Goal: Task Accomplishment & Management: Manage account settings

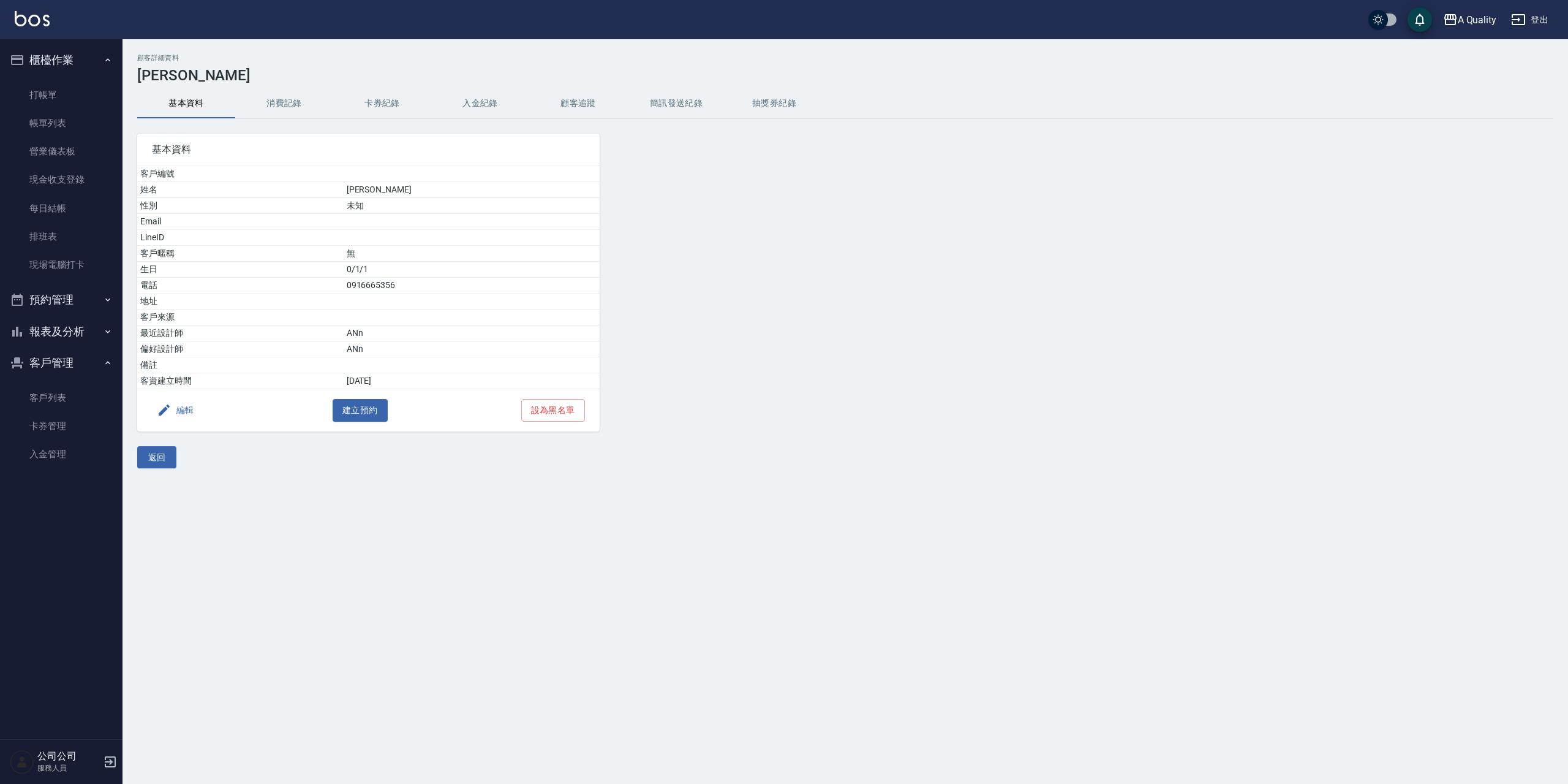
click at [63, 295] on button "預約管理" at bounding box center [62, 299] width 113 height 32
click at [70, 367] on link "單日預約紀錄" at bounding box center [62, 363] width 113 height 28
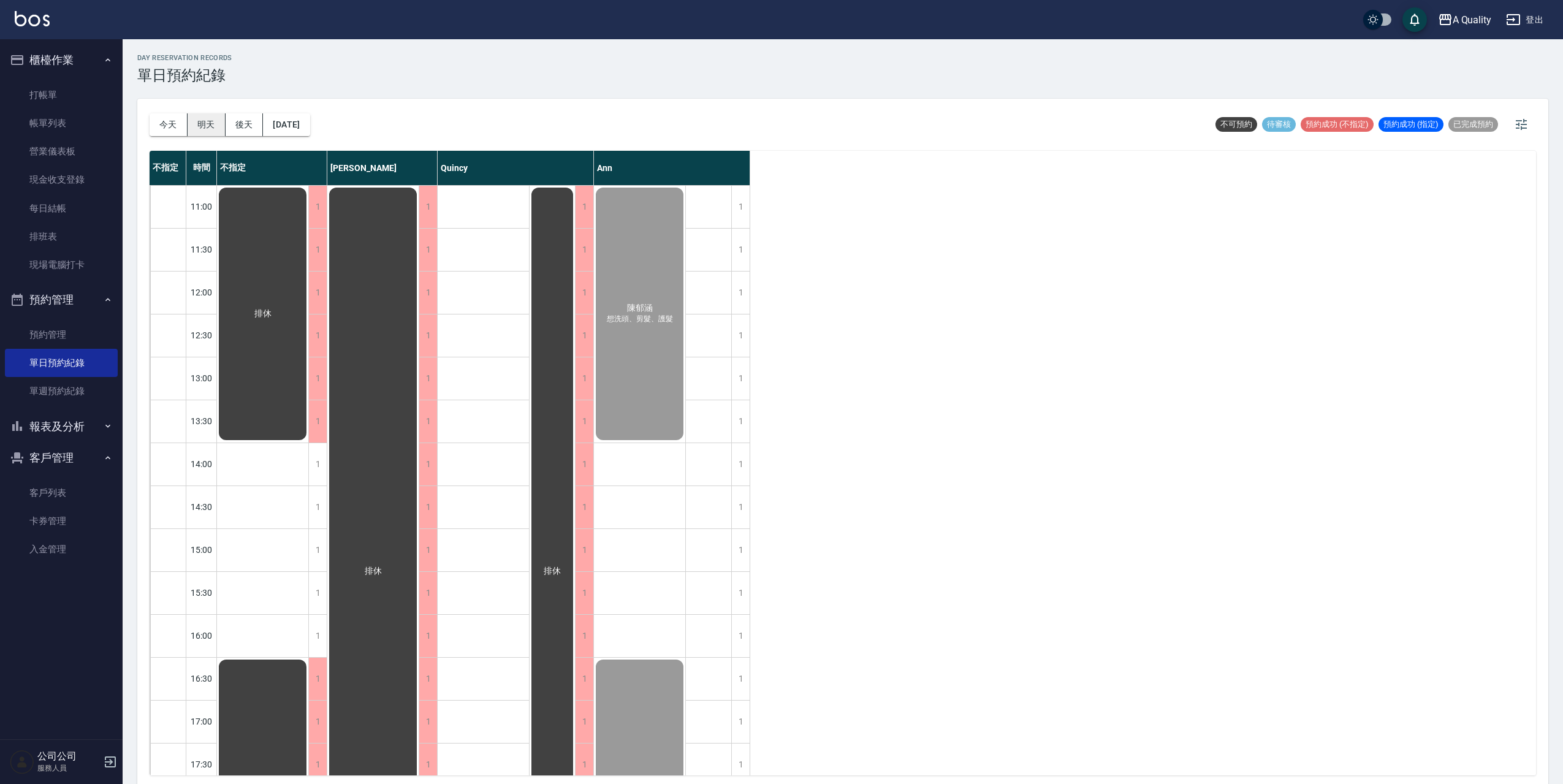
click at [205, 125] on button "明天" at bounding box center [206, 124] width 38 height 23
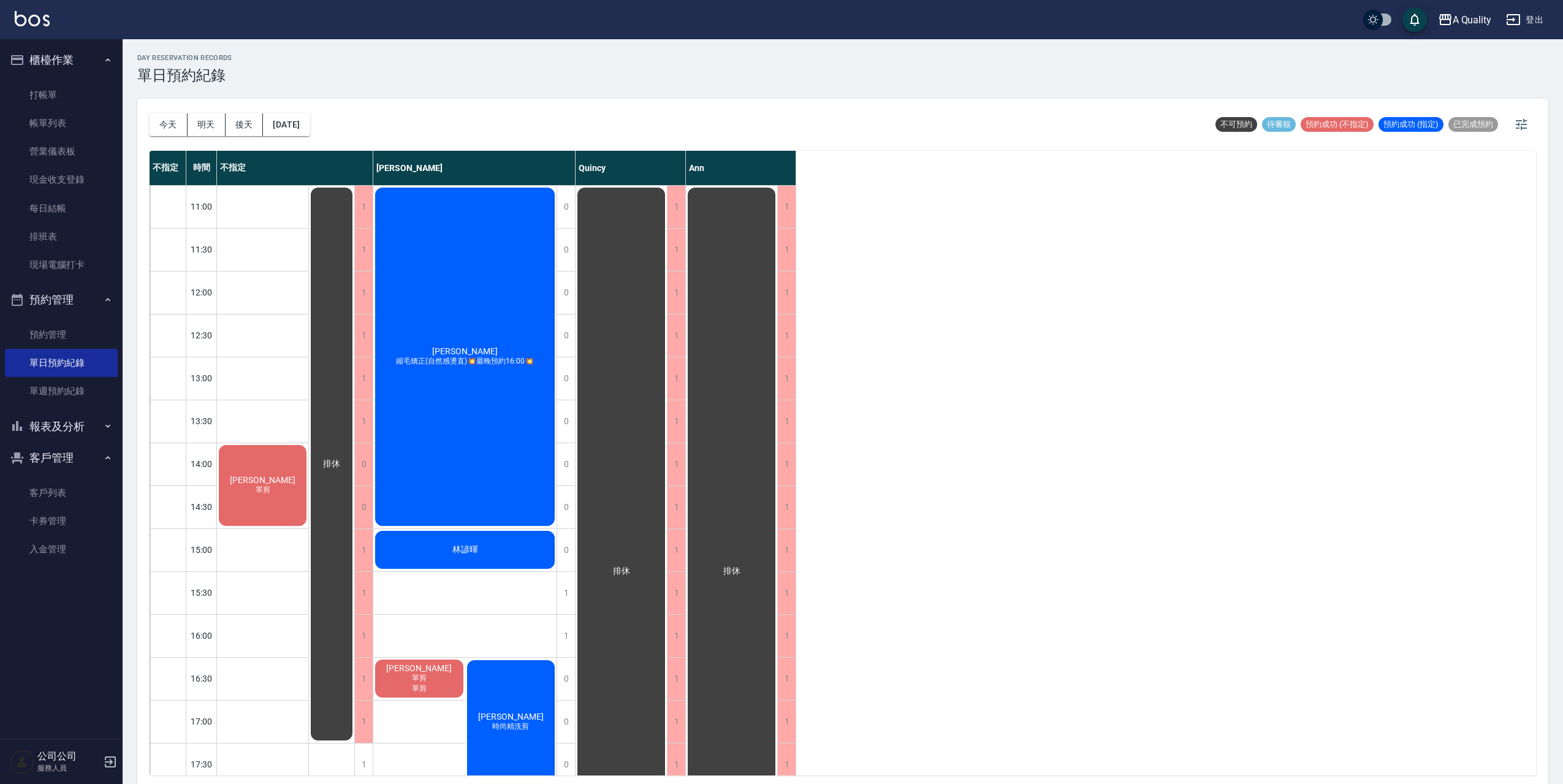
click at [280, 465] on div "[PERSON_NAME] 單剪" at bounding box center [262, 485] width 91 height 84
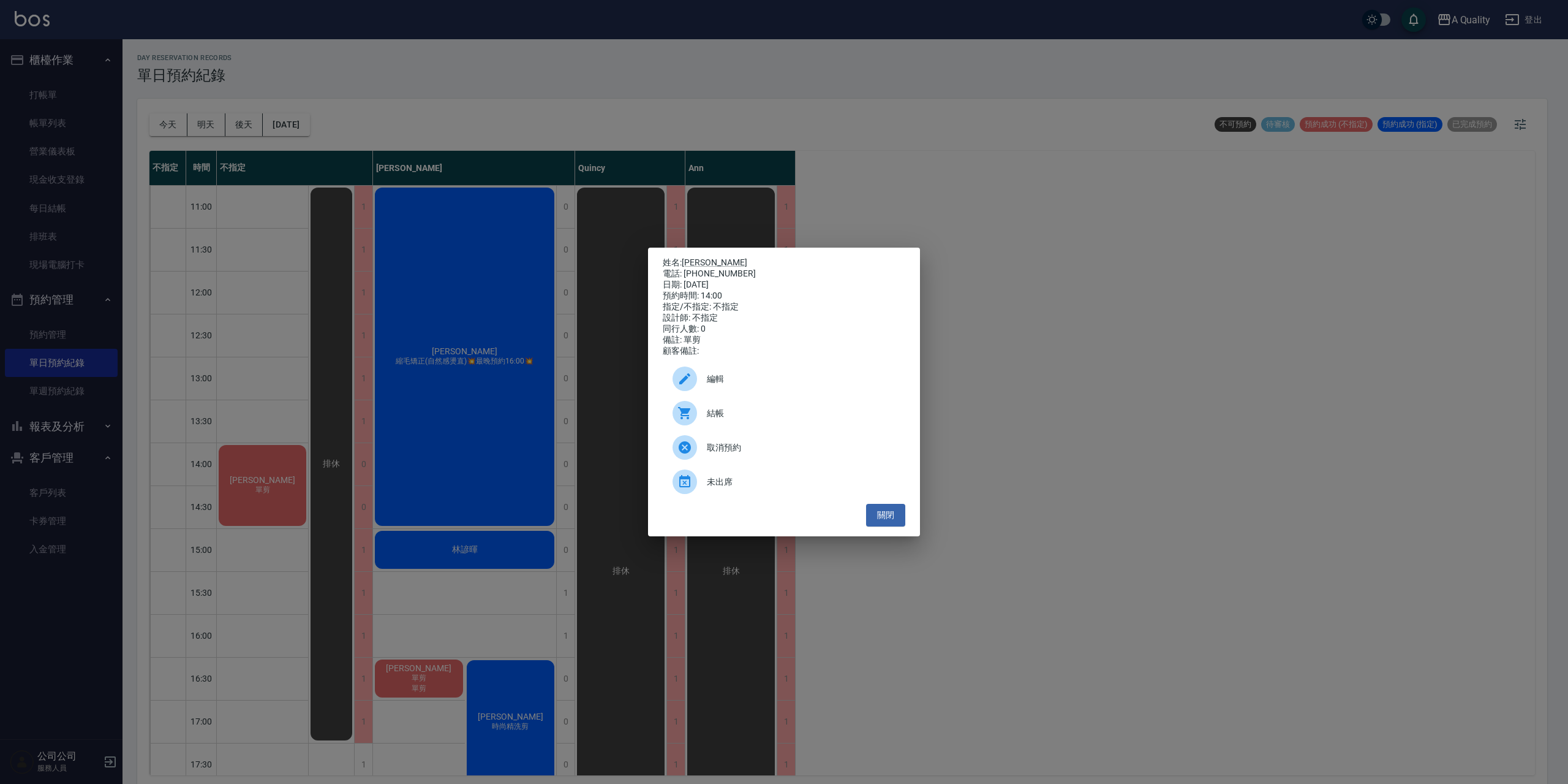
click at [721, 385] on span "編輯" at bounding box center [801, 379] width 189 height 13
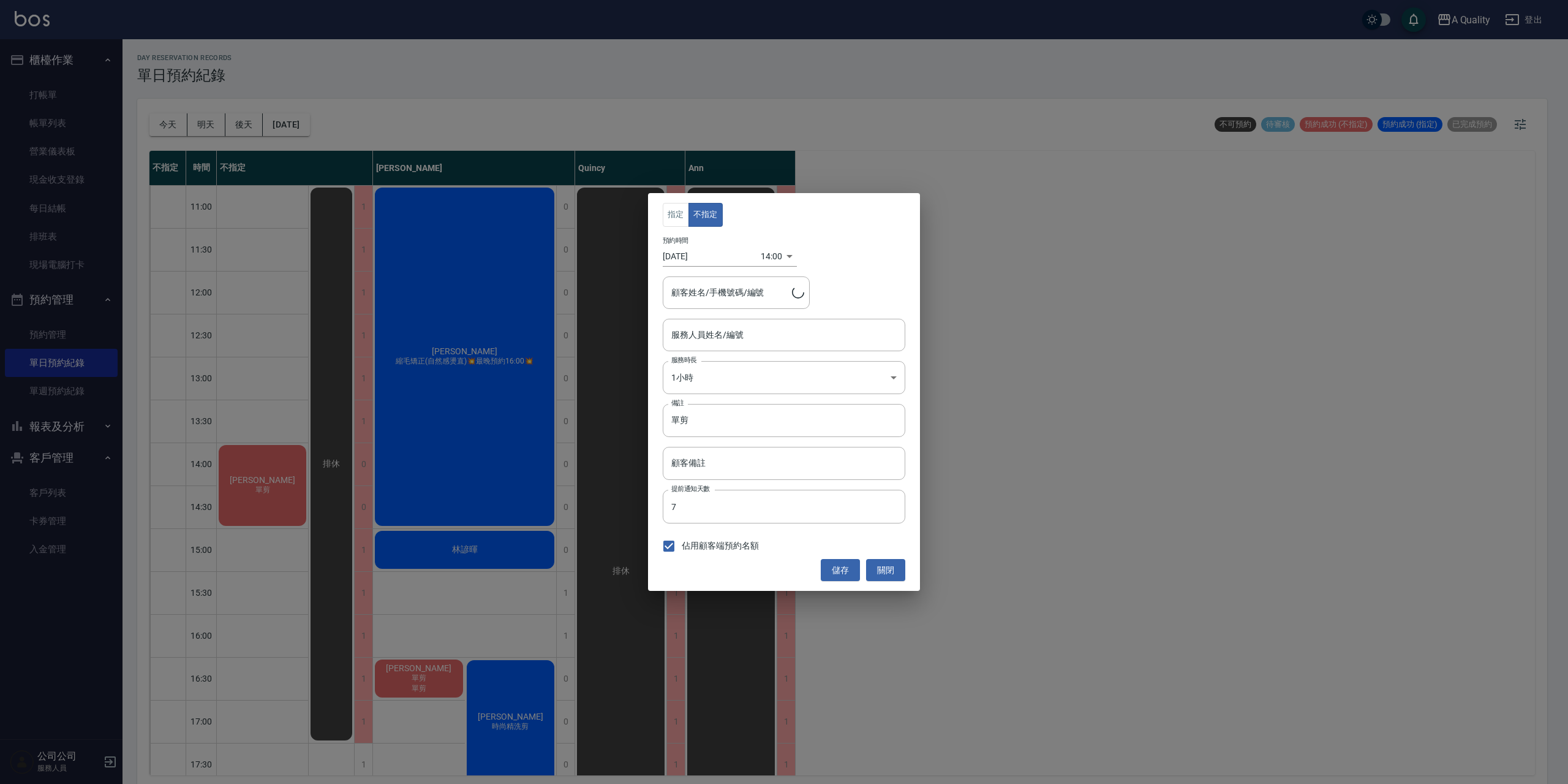
type input "不指定(無代號)"
type input "[PERSON_NAME]/0930233456"
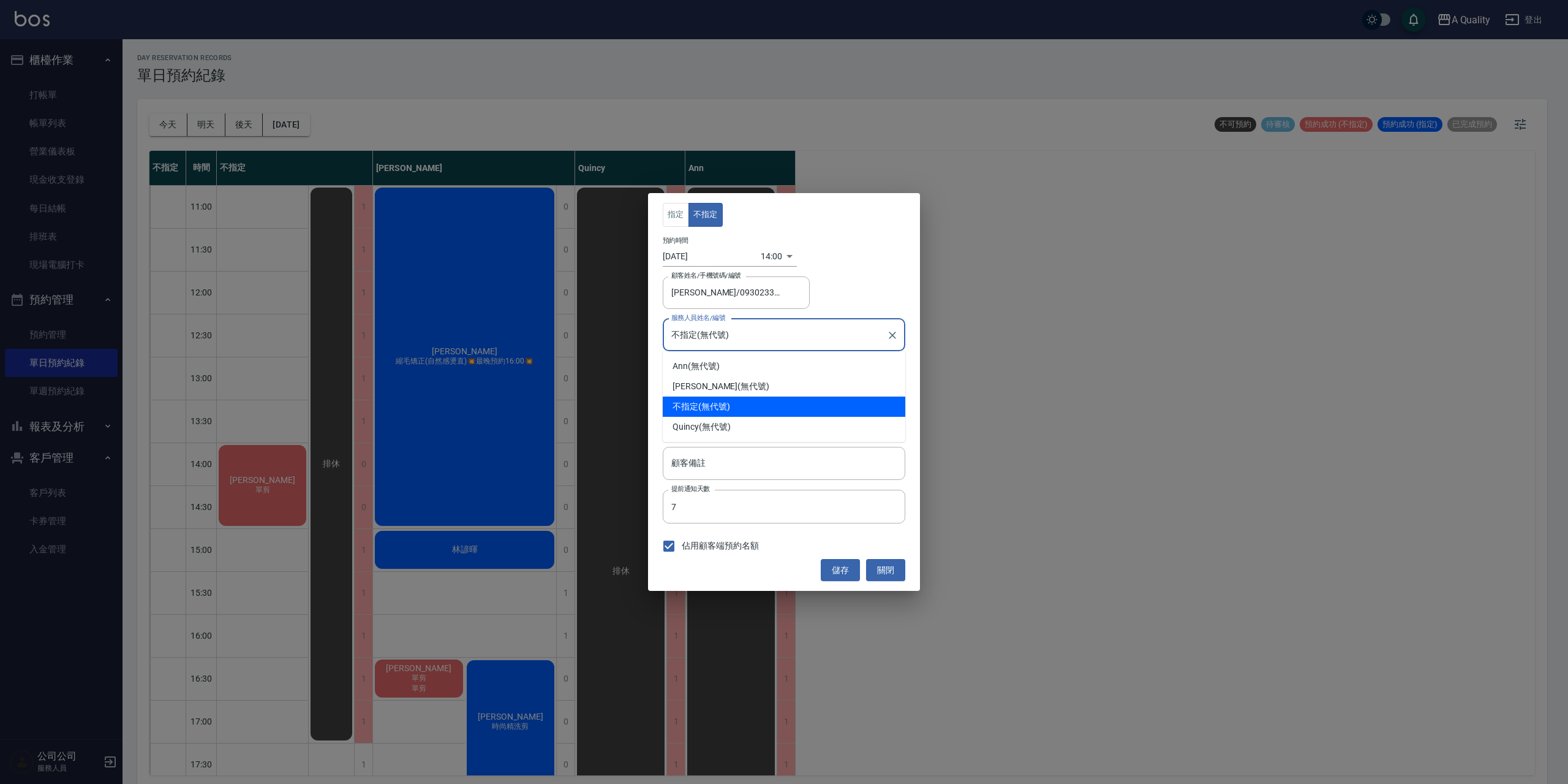
click at [721, 341] on input "不指定(無代號)" at bounding box center [774, 334] width 213 height 22
click at [704, 382] on div "[PERSON_NAME] (無代號)" at bounding box center [784, 385] width 243 height 20
type input "[PERSON_NAME](無代號)"
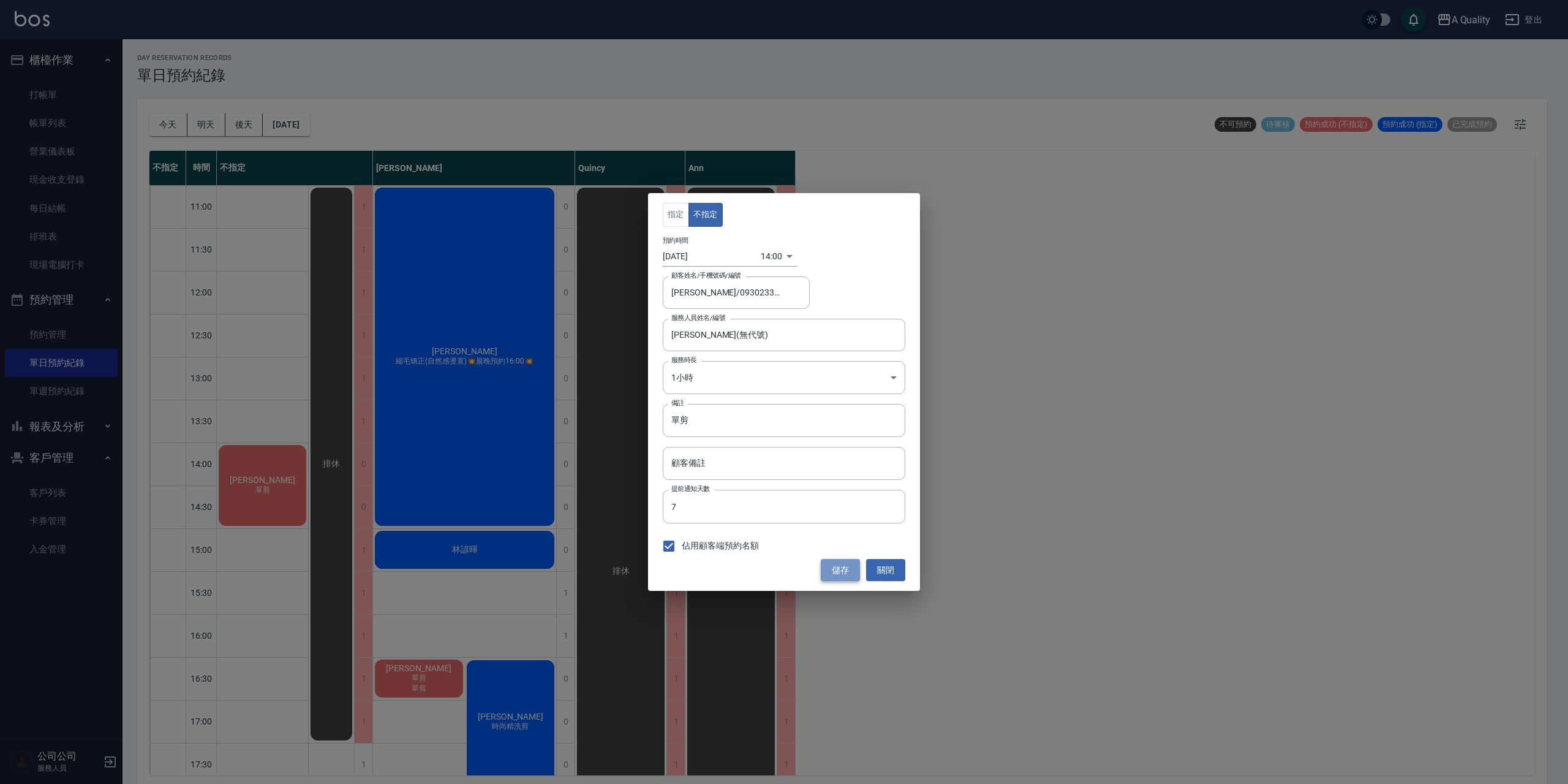
click at [838, 579] on button "儲存" at bounding box center [840, 570] width 39 height 23
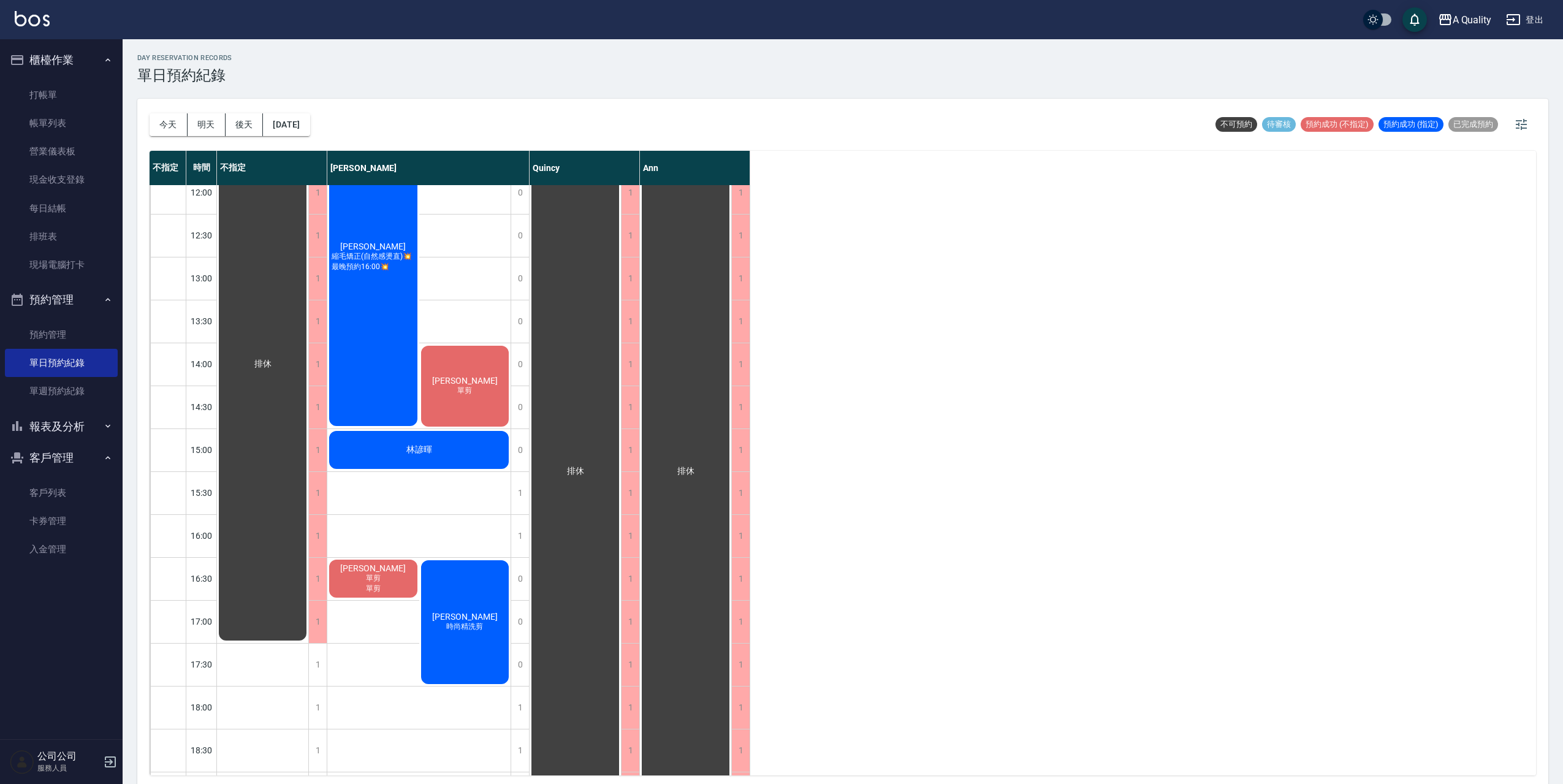
scroll to position [123, 0]
